Goal: Communication & Community: Share content

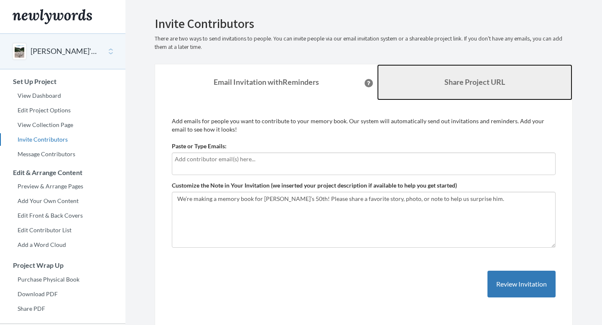
click at [456, 82] on b "Share Project URL" at bounding box center [475, 81] width 61 height 9
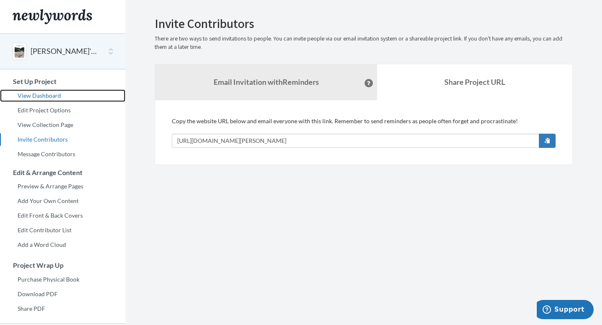
click at [46, 94] on link "View Dashboard" at bounding box center [62, 96] width 125 height 13
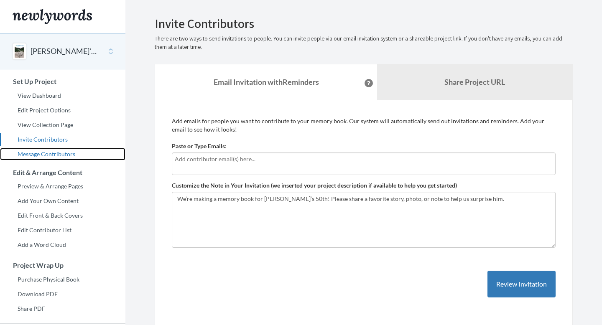
click at [50, 160] on link "Message Contributors" at bounding box center [62, 154] width 125 height 13
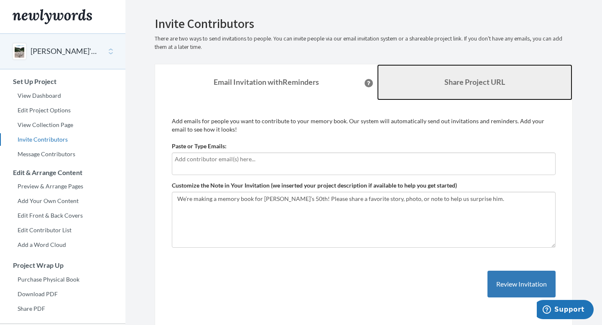
click at [420, 84] on link "Share Project URL" at bounding box center [474, 82] width 195 height 36
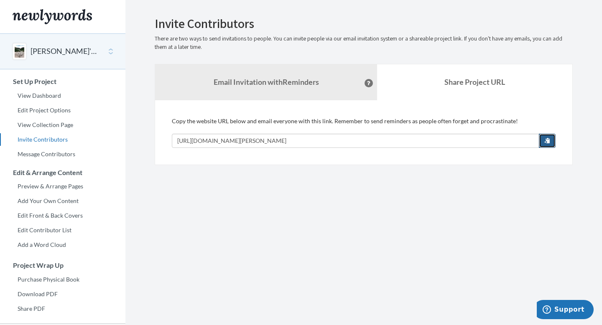
click at [545, 143] on span "button" at bounding box center [548, 141] width 6 height 6
click at [230, 195] on section "Emails have been sent! Invite Contributors There are two ways to send invitatio…" at bounding box center [363, 208] width 477 height 416
